Goal: Task Accomplishment & Management: Complete application form

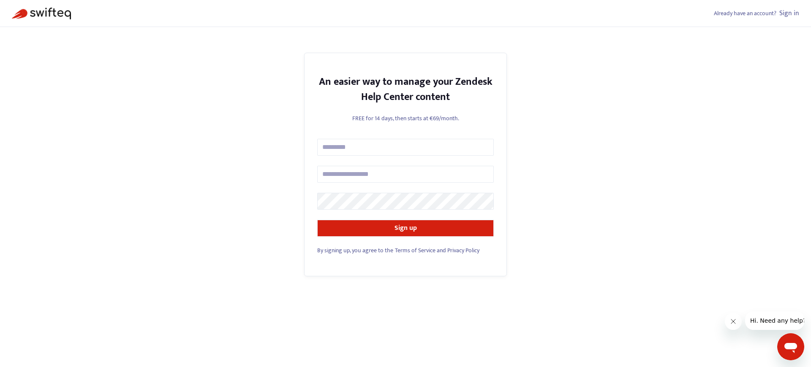
click at [355, 250] on span "By signing up, you agree to the" at bounding box center [355, 251] width 76 height 10
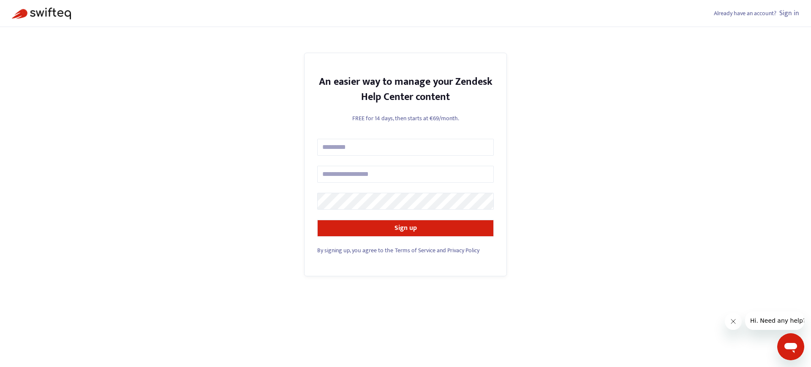
click at [355, 250] on span "By signing up, you agree to the" at bounding box center [355, 251] width 76 height 10
click at [789, 13] on link "Sign in" at bounding box center [789, 13] width 20 height 11
click at [355, 250] on span "By signing up, you agree to the" at bounding box center [355, 251] width 76 height 10
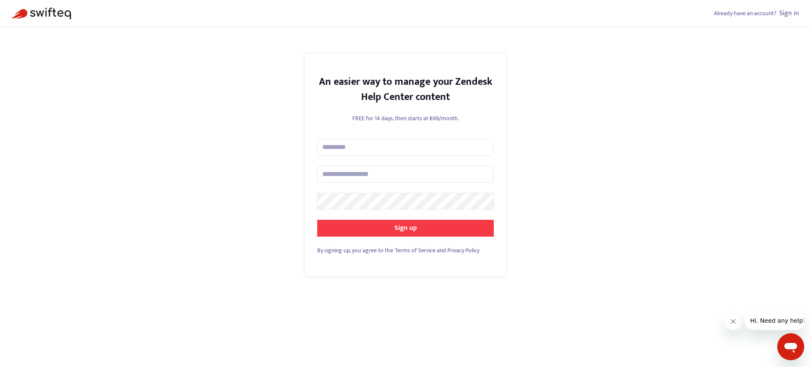
click at [405, 228] on strong "Sign up" at bounding box center [405, 228] width 22 height 11
